Goal: Information Seeking & Learning: Learn about a topic

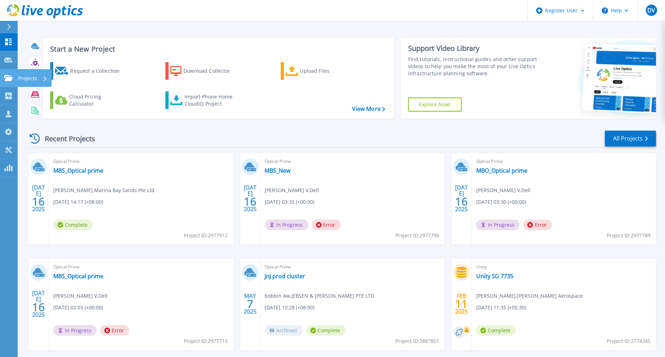
click at [5, 83] on link "Projects Projects" at bounding box center [9, 78] width 18 height 18
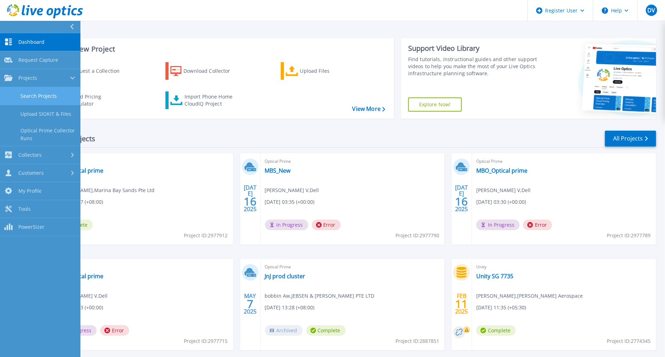
click at [17, 91] on link "Search Projects" at bounding box center [40, 96] width 80 height 18
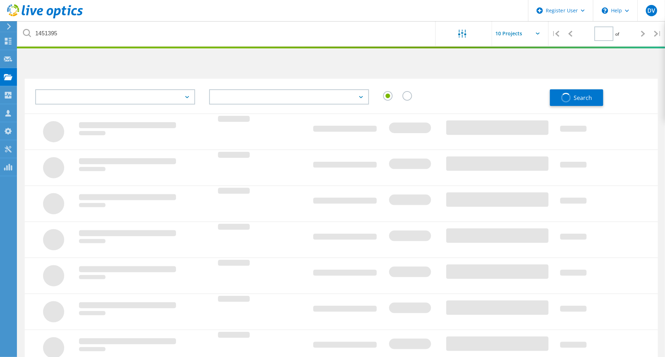
type input "1"
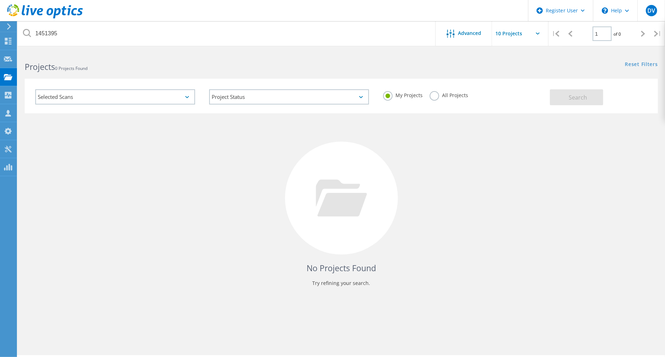
click at [432, 95] on label "All Projects" at bounding box center [449, 94] width 38 height 7
click at [0, 0] on input "All Projects" at bounding box center [0, 0] width 0 height 0
click at [567, 96] on button "Search" at bounding box center [576, 97] width 53 height 16
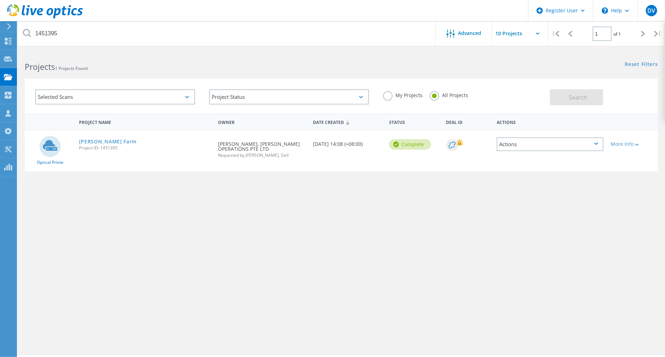
click at [108, 146] on span "Project ID: 1451395" at bounding box center [145, 148] width 132 height 4
click at [108, 134] on div "Dyson VM Farm Project ID: 1451395" at bounding box center [145, 143] width 139 height 27
click at [110, 139] on link "[PERSON_NAME] Farm" at bounding box center [108, 141] width 58 height 5
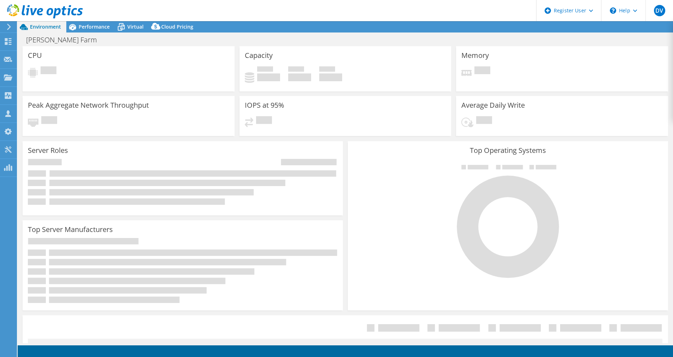
select select "[GEOGRAPHIC_DATA]"
select select "JPY"
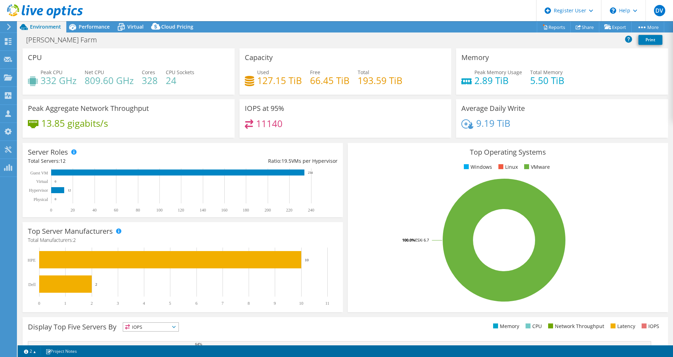
click at [272, 80] on h4 "127.15 TiB" at bounding box center [279, 81] width 45 height 8
drag, startPoint x: 272, startPoint y: 80, endPoint x: 289, endPoint y: 124, distance: 47.1
click at [289, 124] on div "11140" at bounding box center [346, 126] width 202 height 15
click at [103, 21] on header "DV Dell User [PERSON_NAME] V [PERSON_NAME][EMAIL_ADDRESS][DOMAIN_NAME] Dell My …" at bounding box center [336, 10] width 673 height 21
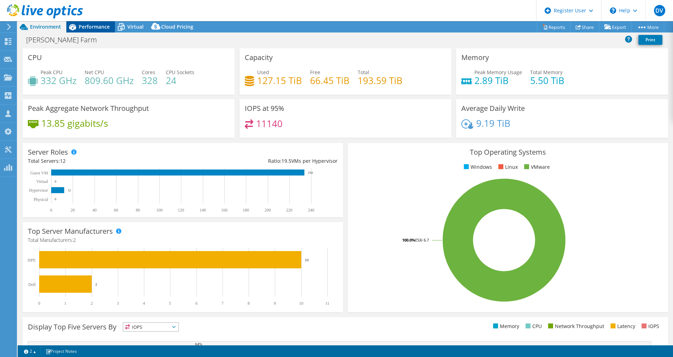
click at [103, 24] on span "Performance" at bounding box center [94, 26] width 31 height 7
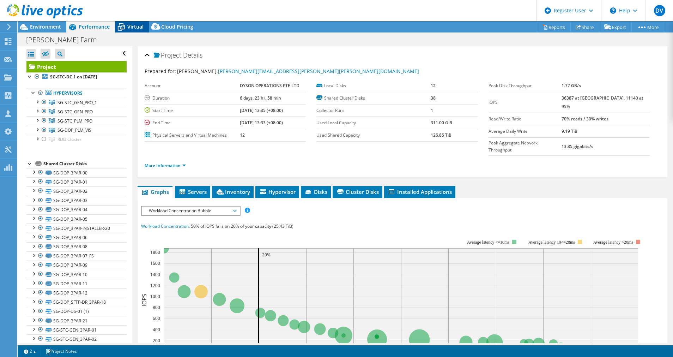
click at [131, 25] on span "Virtual" at bounding box center [135, 26] width 16 height 7
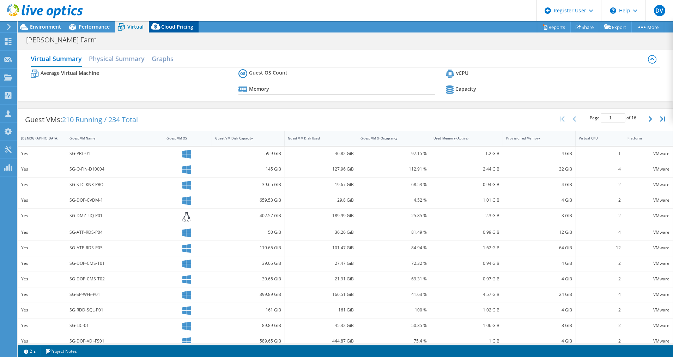
click at [175, 23] on span "Cloud Pricing" at bounding box center [177, 26] width 32 height 7
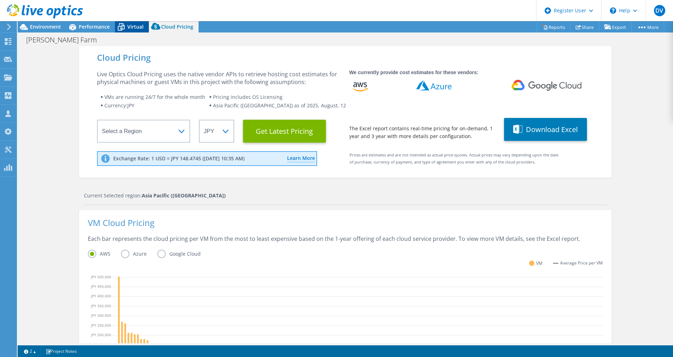
click at [125, 25] on icon at bounding box center [121, 27] width 12 height 12
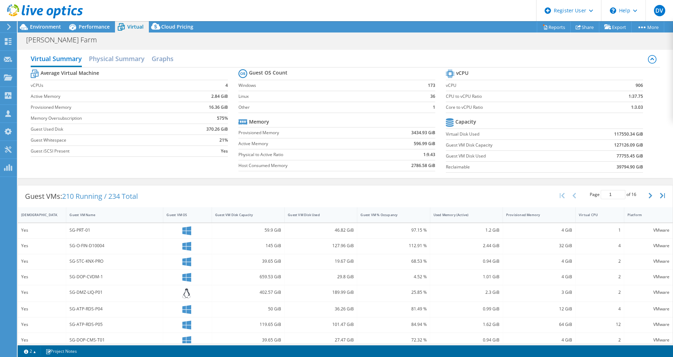
click at [76, 22] on div at bounding box center [41, 12] width 83 height 24
click at [47, 30] on span "Environment" at bounding box center [45, 26] width 31 height 7
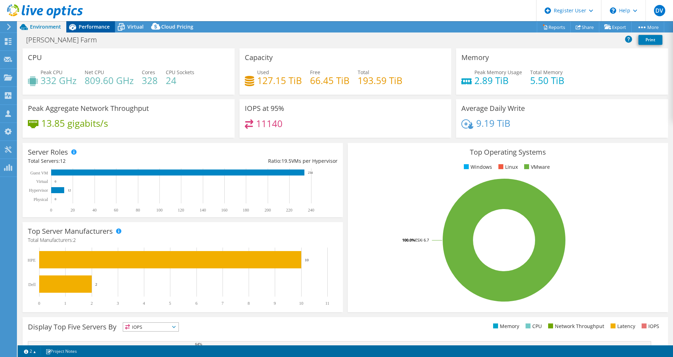
click at [95, 30] on div "Performance" at bounding box center [90, 26] width 49 height 11
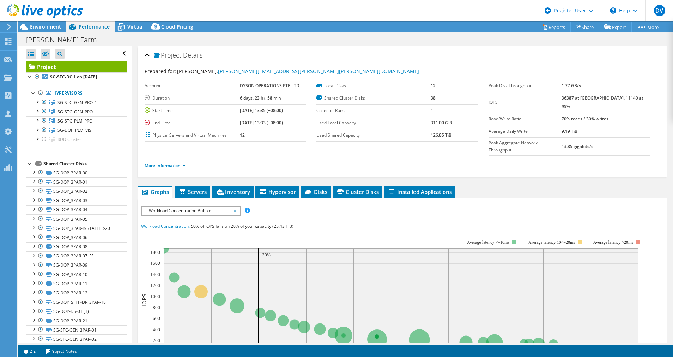
click at [203, 206] on span "Workload Concentration Bubble" at bounding box center [190, 210] width 91 height 8
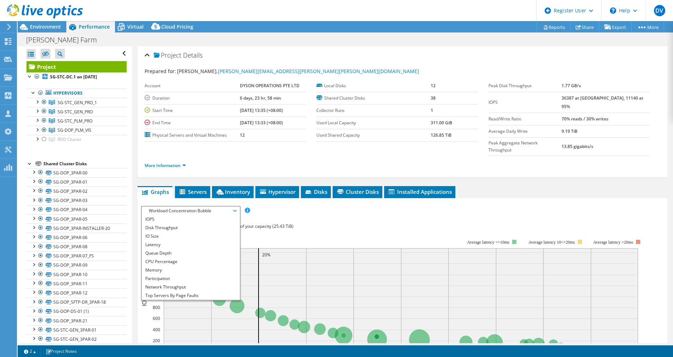
click at [186, 206] on span "Workload Concentration Bubble" at bounding box center [190, 210] width 91 height 8
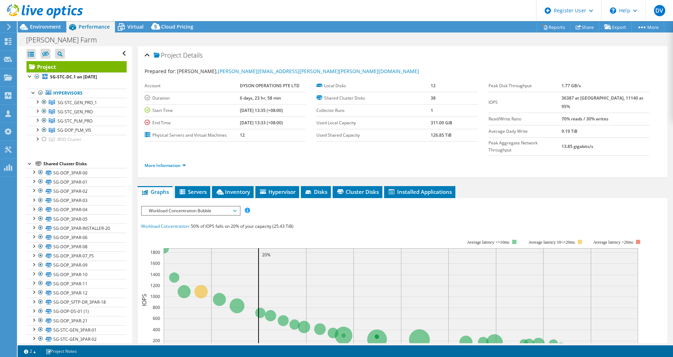
click at [184, 206] on span "Workload Concentration Bubble" at bounding box center [190, 210] width 91 height 8
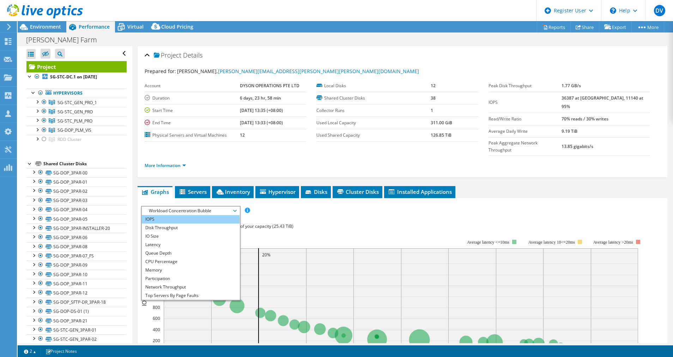
click at [177, 215] on li "IOPS" at bounding box center [191, 219] width 98 height 8
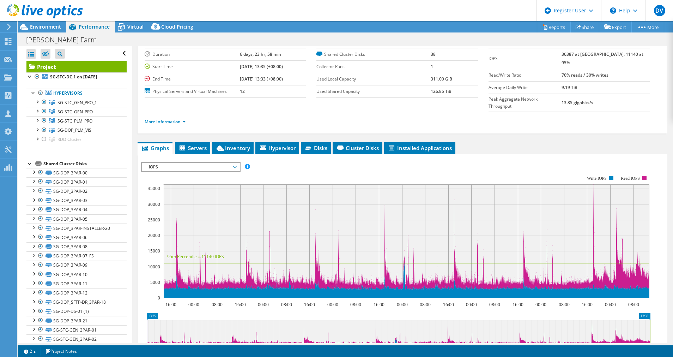
scroll to position [53, 0]
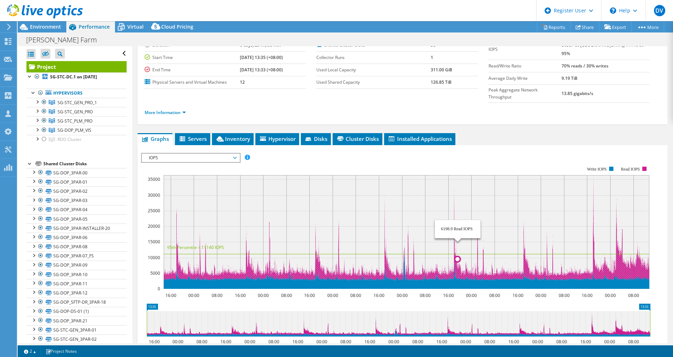
click at [458, 177] on rect at bounding box center [407, 232] width 486 height 114
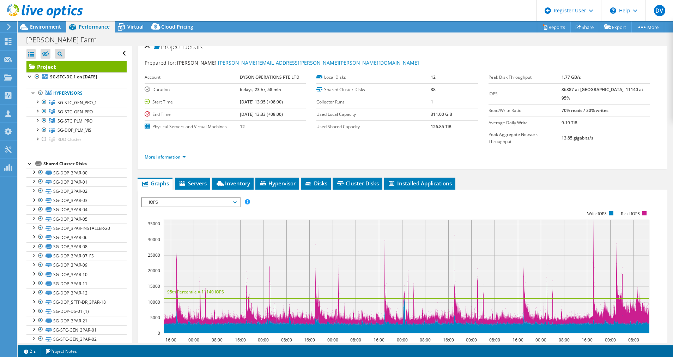
scroll to position [0, 0]
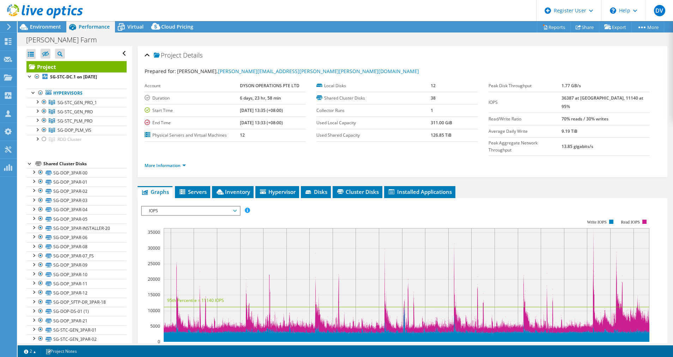
click at [594, 228] on rect at bounding box center [407, 285] width 486 height 114
click at [592, 228] on rect at bounding box center [407, 285] width 486 height 114
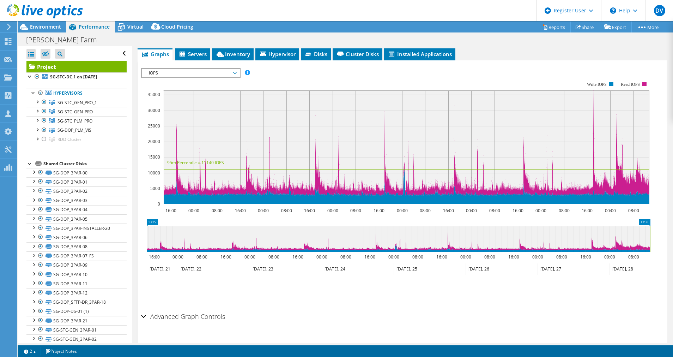
scroll to position [85, 0]
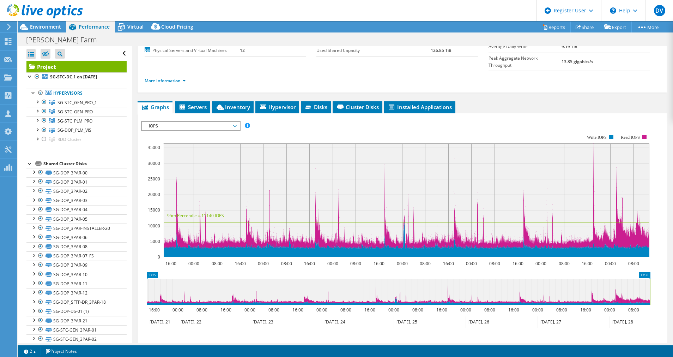
click at [593, 143] on rect at bounding box center [407, 200] width 486 height 114
click at [592, 143] on rect at bounding box center [407, 200] width 486 height 114
click at [594, 143] on rect at bounding box center [407, 200] width 486 height 114
